Goal: Find specific page/section: Find specific page/section

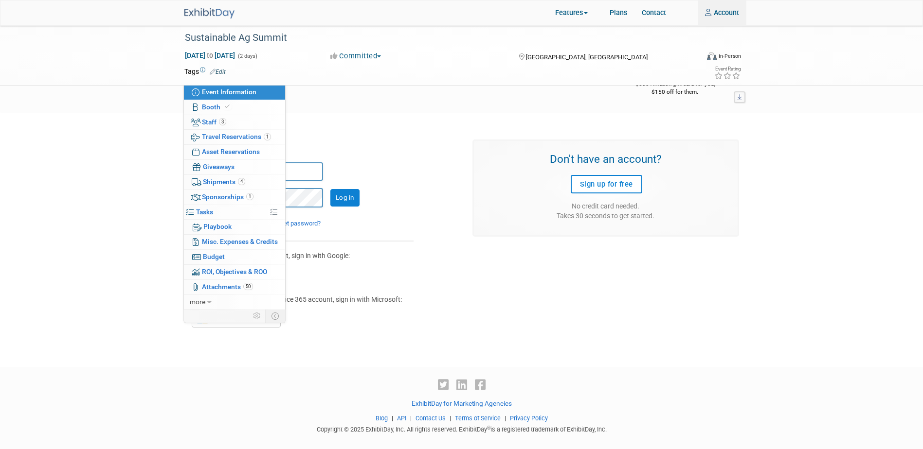
type input "[PERSON_NAME][EMAIL_ADDRESS][DOMAIN_NAME]"
click at [74, 207] on div "It appears that cookies are disabled in your browser. In order to log into Exhi…" at bounding box center [461, 231] width 923 height 237
click at [299, 40] on div "Sustainable Ag Summit" at bounding box center [437, 38] width 512 height 18
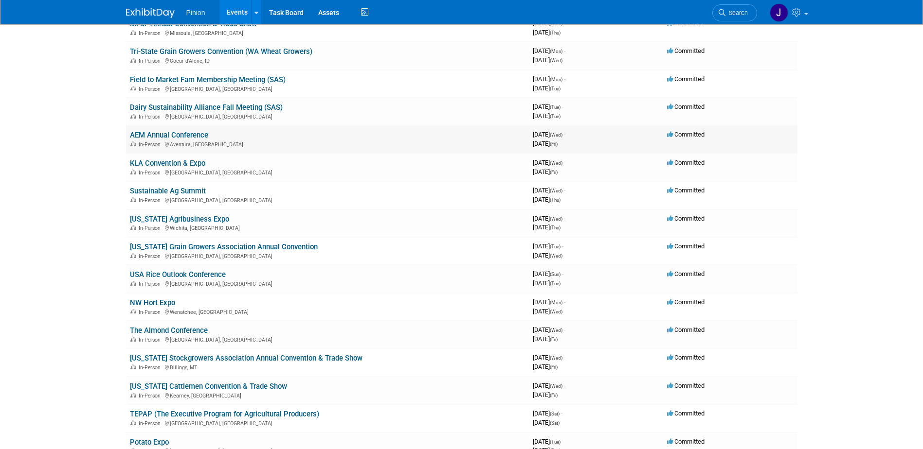
scroll to position [619, 0]
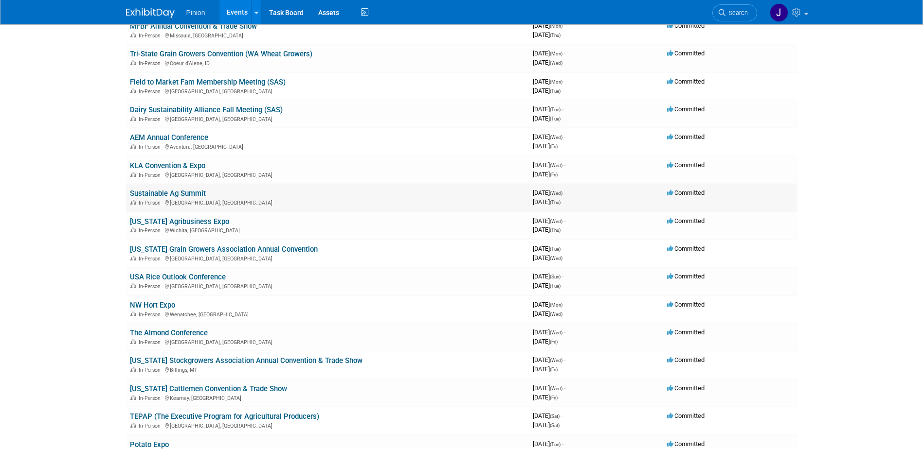
click at [185, 192] on link "Sustainable Ag Summit" at bounding box center [168, 193] width 76 height 9
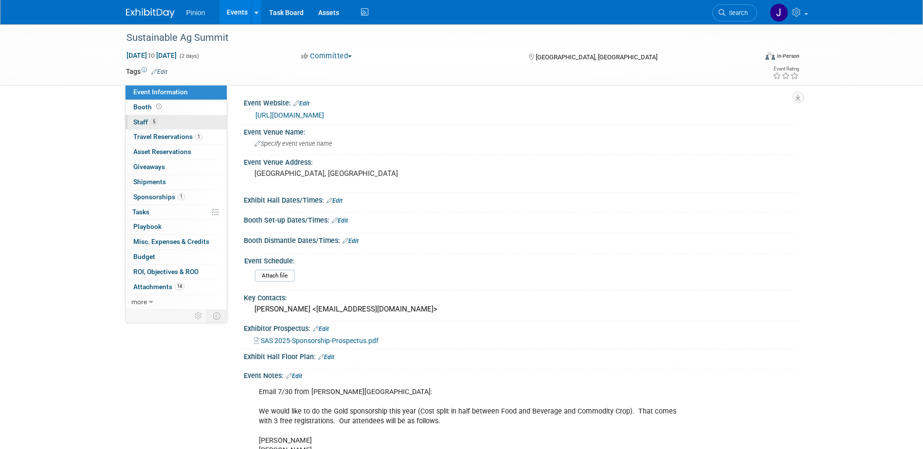
click at [147, 120] on span "Staff 5" at bounding box center [145, 122] width 24 height 8
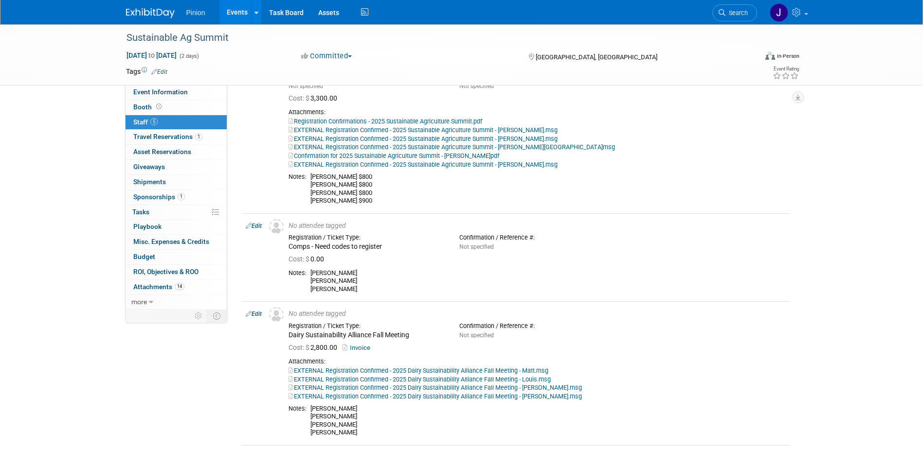
scroll to position [226, 0]
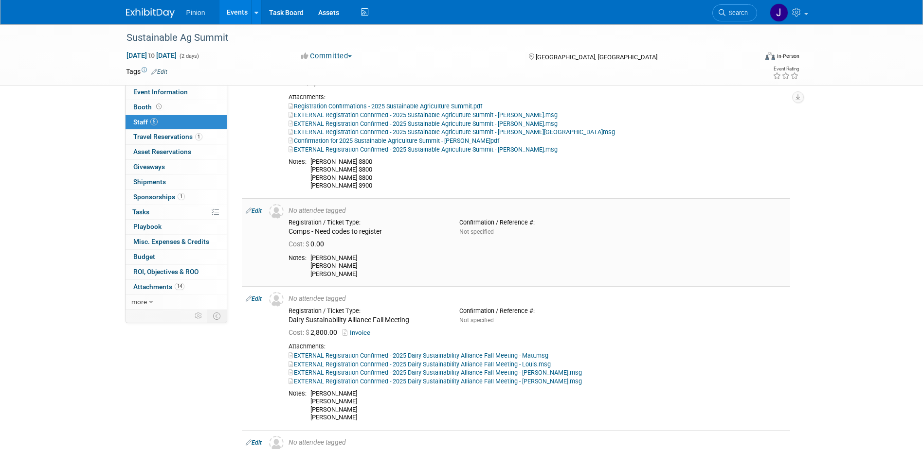
drag, startPoint x: 344, startPoint y: 283, endPoint x: 311, endPoint y: 265, distance: 37.4
click at [311, 265] on div "Louis DeMaso Matt Armstrong Alec Watts" at bounding box center [548, 266] width 476 height 24
drag, startPoint x: 311, startPoint y: 265, endPoint x: 322, endPoint y: 265, distance: 10.7
copy div "Louis DeMaso Matt Armstrong Alec Watts"
click at [370, 190] on div "Dylan Johnston $800 Adriane Barry $800 Natalie Tinsen $800 Holly Salisbury $900" at bounding box center [548, 174] width 476 height 32
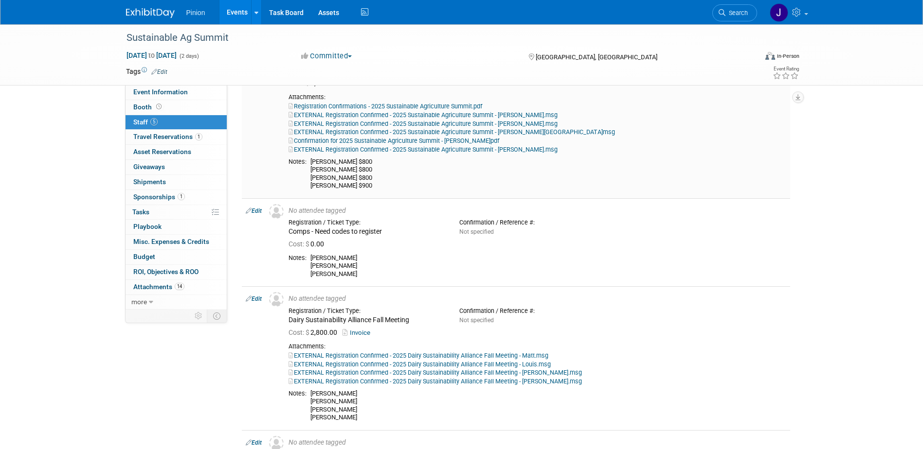
drag, startPoint x: 334, startPoint y: 183, endPoint x: 304, endPoint y: 181, distance: 29.7
click at [304, 181] on tr "Notes: Dylan Johnston $800 Adriane Barry $800 Natalie Tinsen $800 Holly Salisbu…" at bounding box center [537, 174] width 498 height 32
drag, startPoint x: 304, startPoint y: 181, endPoint x: 325, endPoint y: 182, distance: 20.9
copy tr "s: Dylan Johnston $800 Adriane Barry $800 Natalie"
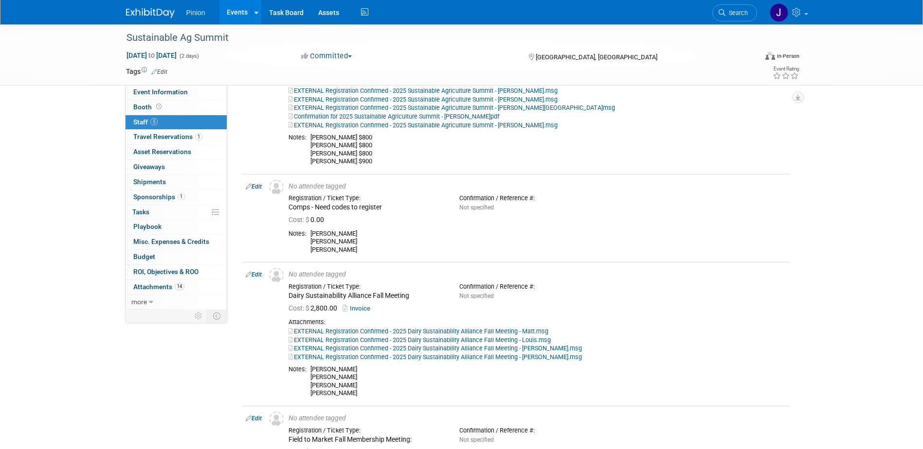
scroll to position [286, 0]
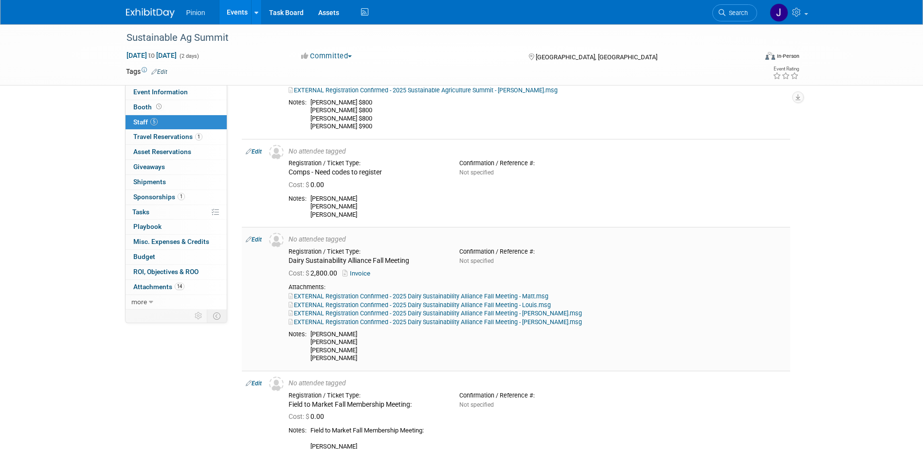
drag, startPoint x: 365, startPoint y: 367, endPoint x: 309, endPoint y: 344, distance: 60.4
click at [309, 344] on td "Louis DeMaso Matt Armstrong Holly Salisbury Natalie Tinsen" at bounding box center [546, 347] width 480 height 32
drag, startPoint x: 309, startPoint y: 344, endPoint x: 324, endPoint y: 356, distance: 19.5
copy div "Louis DeMaso Matt Armstrong Holly Salisbury Natalie Tinsen"
click at [422, 275] on div "Cost: $ 2,800.00 Invoice" at bounding box center [537, 273] width 512 height 14
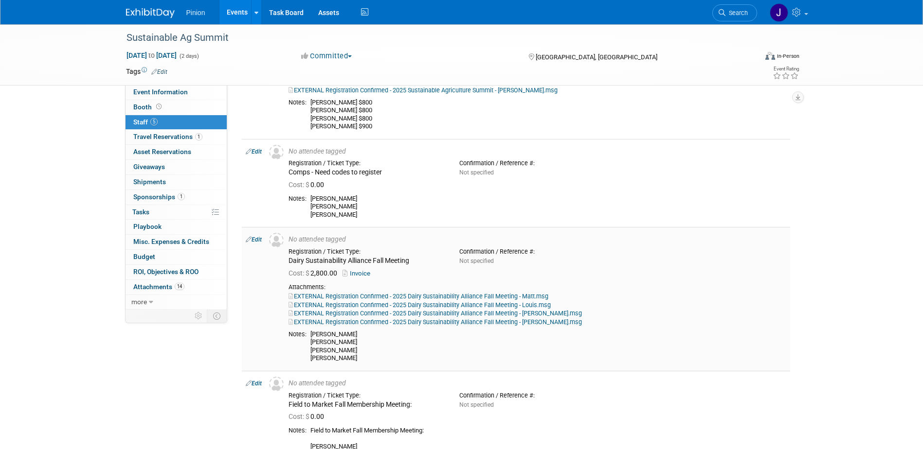
drag, startPoint x: 417, startPoint y: 270, endPoint x: 289, endPoint y: 266, distance: 128.5
click at [289, 266] on div "Dairy Sustainability Alliance Fall Meeting" at bounding box center [366, 261] width 156 height 9
drag, startPoint x: 289, startPoint y: 266, endPoint x: 299, endPoint y: 267, distance: 9.8
copy div "Dairy Sustainability Alliance Fall Meeting"
